Goal: Task Accomplishment & Management: Manage account settings

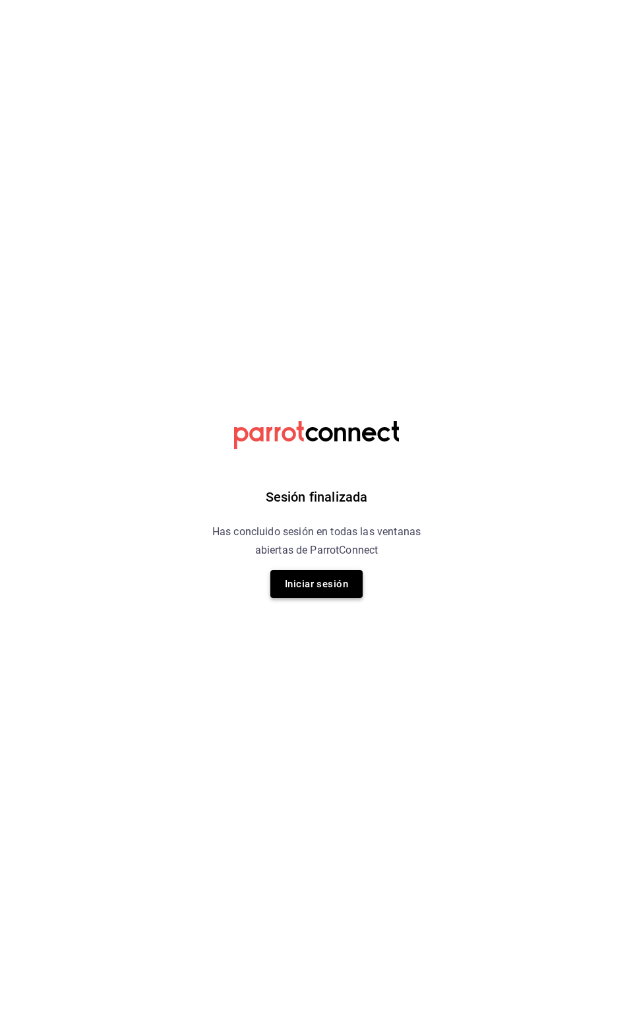
click at [325, 587] on button "Iniciar sesión" at bounding box center [316, 584] width 92 height 28
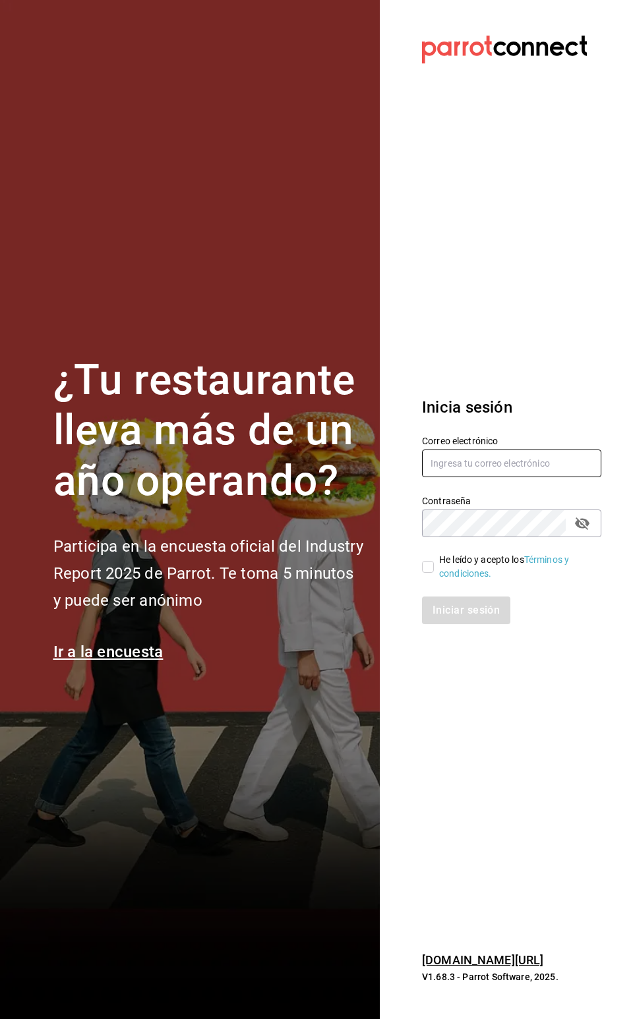
type input "molusco.restaurante@gmail.com"
click at [428, 567] on input "He leído y acepto los Términos y condiciones." at bounding box center [428, 567] width 12 height 12
checkbox input "true"
click at [447, 616] on button "Iniciar sesión" at bounding box center [467, 610] width 90 height 28
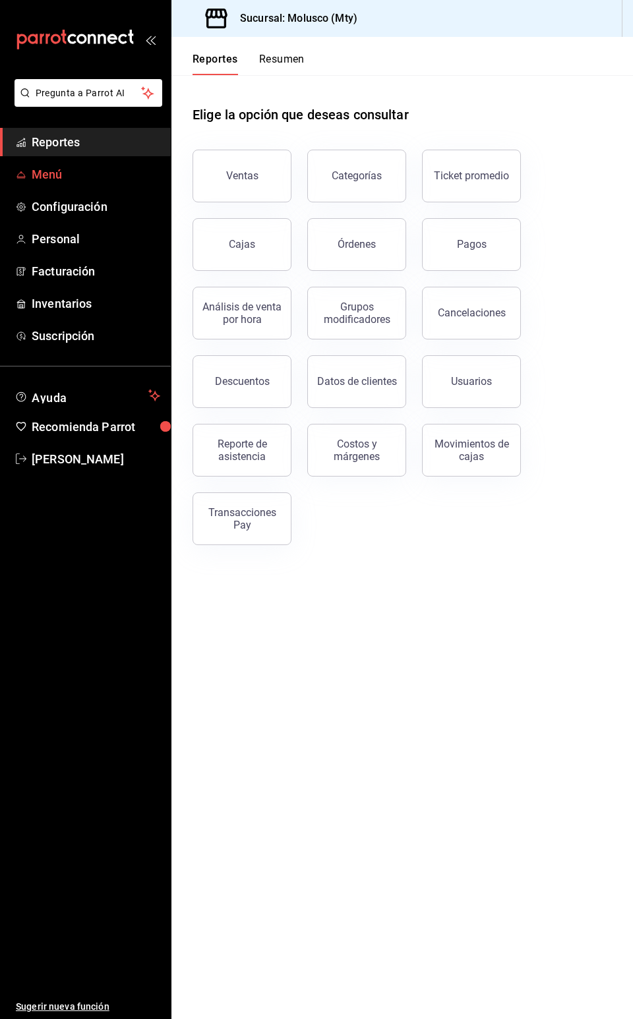
click at [75, 181] on span "Menú" at bounding box center [96, 174] width 129 height 18
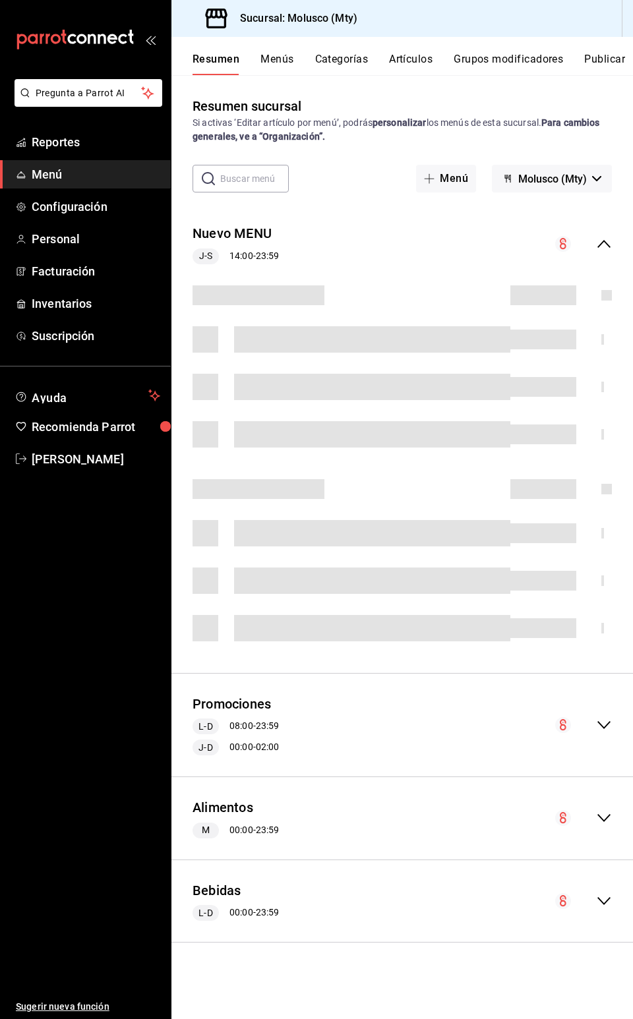
click at [409, 59] on button "Artículos" at bounding box center [410, 64] width 43 height 22
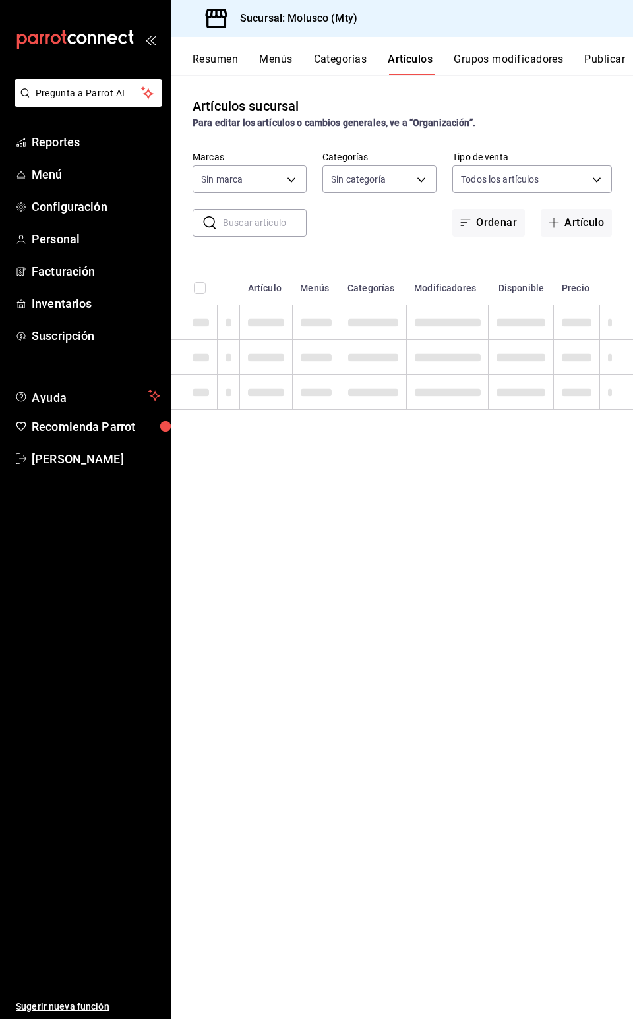
type input "356499dc-45b1-4a46-87a0-ed45505369c2"
type input "9e1dfcf3-8bc7-4560-bda8-abc82440ed9a,1c4ce0f8-69a2-4795-af25-3821d1c97135,73dc6…"
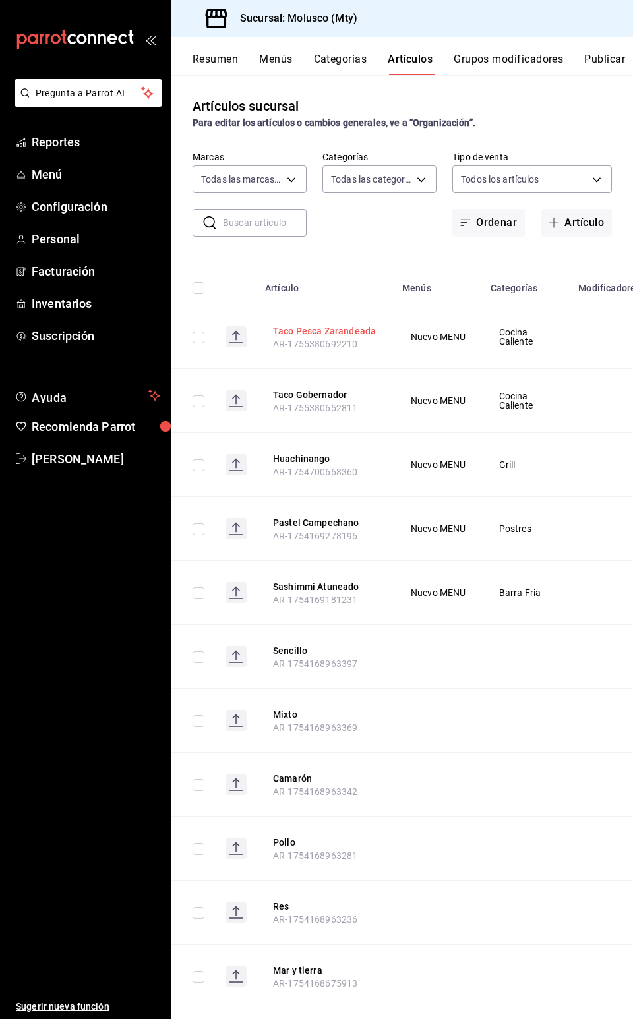
click at [337, 335] on button "Taco Pesca Zarandeada" at bounding box center [325, 330] width 105 height 13
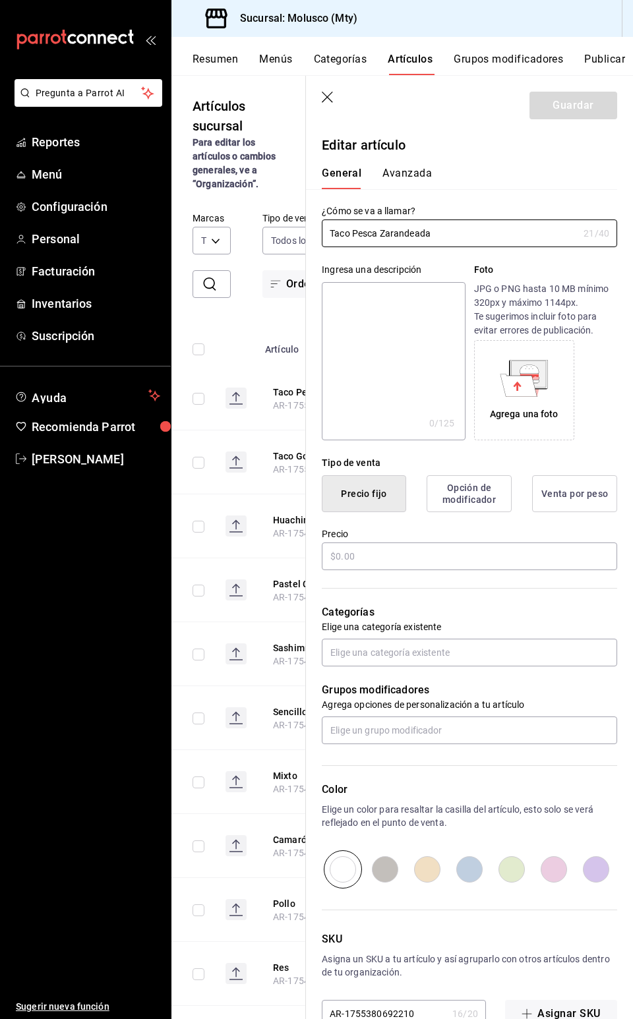
type input "$135.00"
